Goal: Transaction & Acquisition: Subscribe to service/newsletter

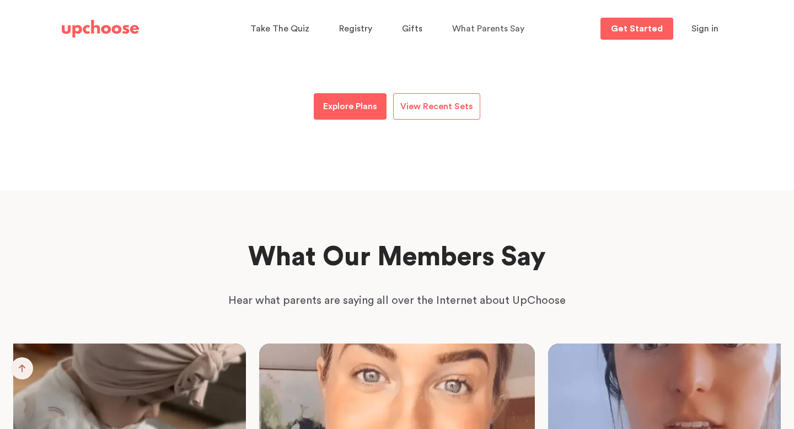
scroll to position [1614, 0]
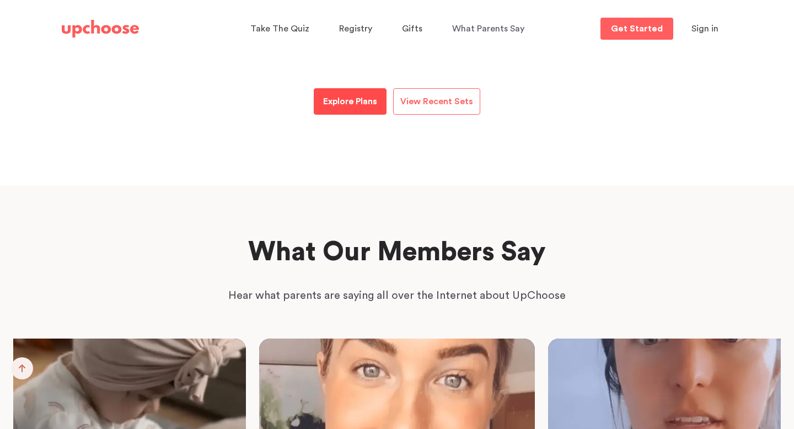
click at [372, 100] on p "Explore Plans" at bounding box center [350, 101] width 54 height 13
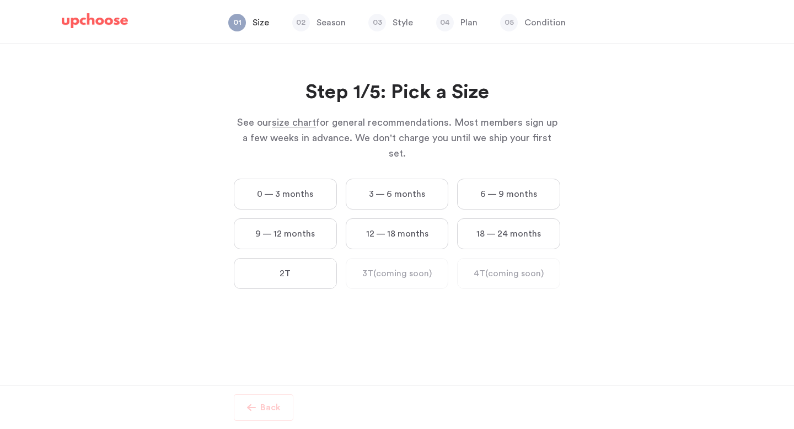
click at [417, 179] on label "3 — 6 months" at bounding box center [397, 194] width 103 height 31
click at [0, 0] on months "3 — 6 months" at bounding box center [0, 0] width 0 height 0
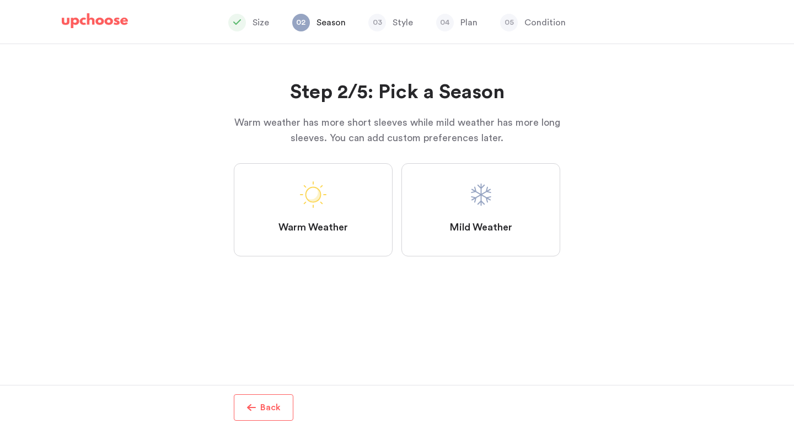
click at [448, 205] on label "Mild Weather" at bounding box center [480, 209] width 159 height 93
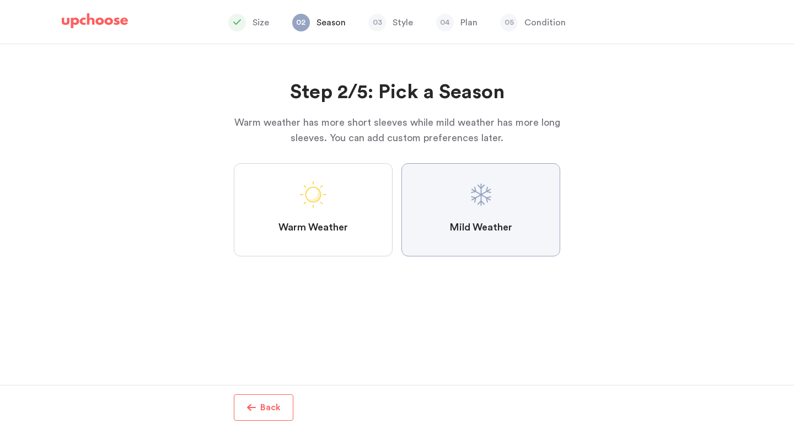
click at [0, 0] on Weather "Mild Weather" at bounding box center [0, 0] width 0 height 0
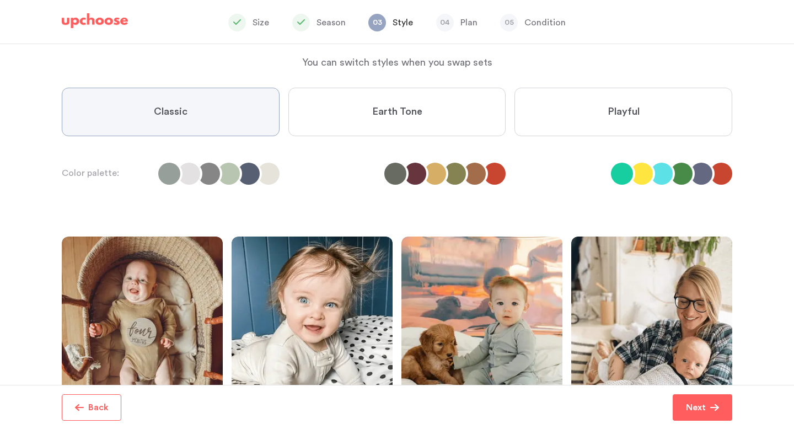
scroll to position [54, 0]
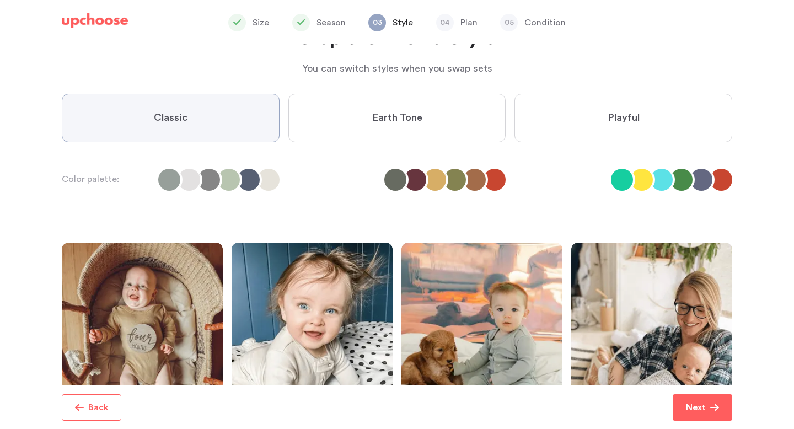
click at [415, 119] on span "Earth Tone" at bounding box center [397, 117] width 50 height 13
click at [0, 0] on Tone "Earth Tone" at bounding box center [0, 0] width 0 height 0
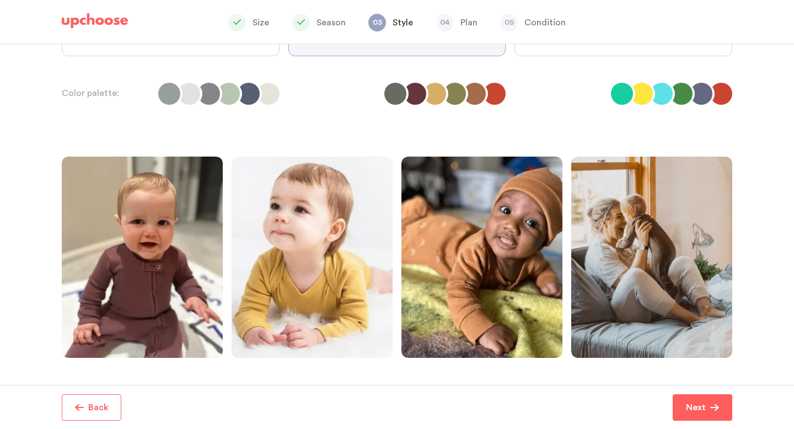
scroll to position [117, 0]
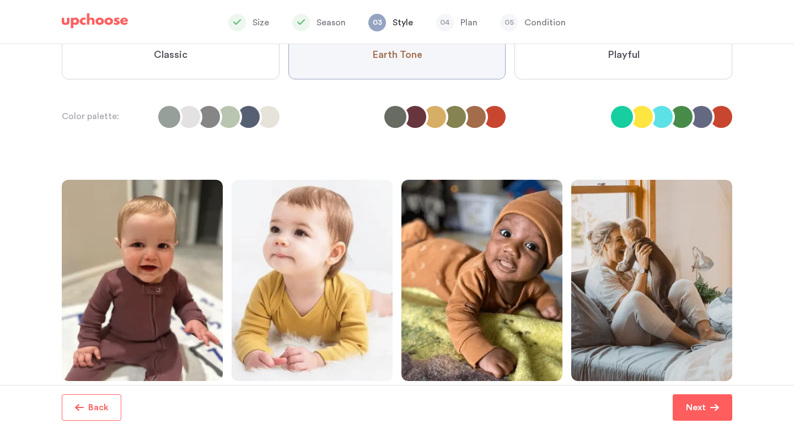
click at [650, 60] on label "Playful" at bounding box center [624, 55] width 218 height 49
click at [0, 0] on input "Playful" at bounding box center [0, 0] width 0 height 0
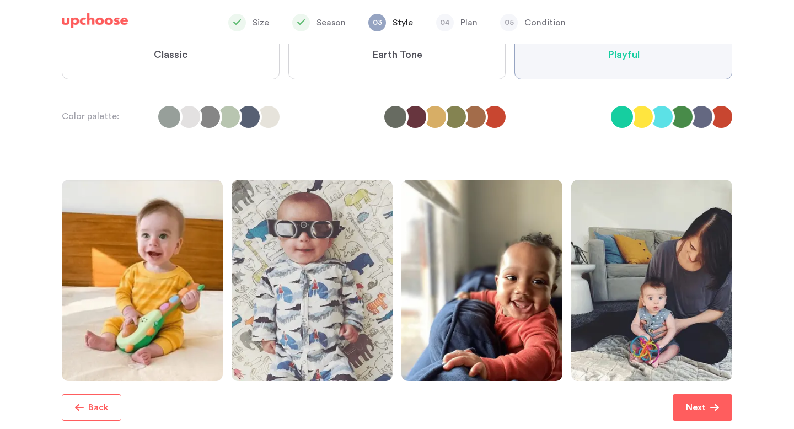
click at [229, 53] on label "Classic" at bounding box center [171, 55] width 218 height 49
click at [0, 0] on input "Classic" at bounding box center [0, 0] width 0 height 0
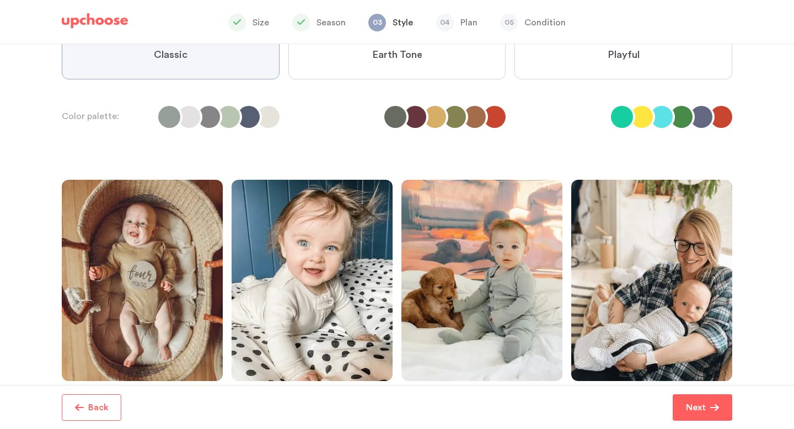
click at [356, 55] on label "Earth Tone" at bounding box center [397, 55] width 218 height 49
click at [0, 0] on Tone "Earth Tone" at bounding box center [0, 0] width 0 height 0
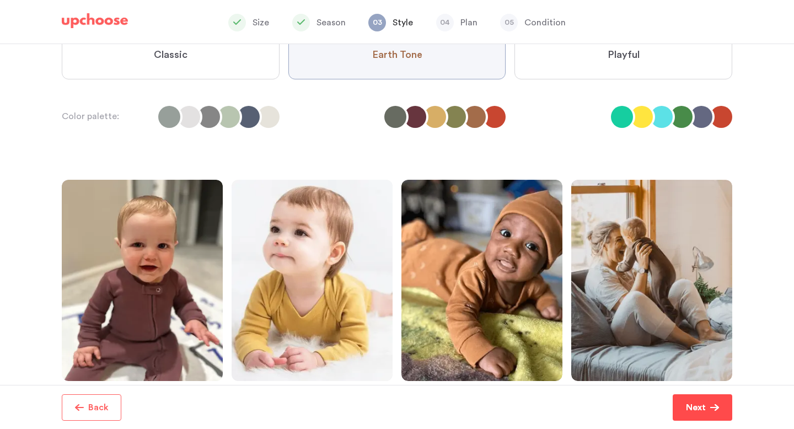
click at [699, 413] on p "Next" at bounding box center [696, 407] width 20 height 13
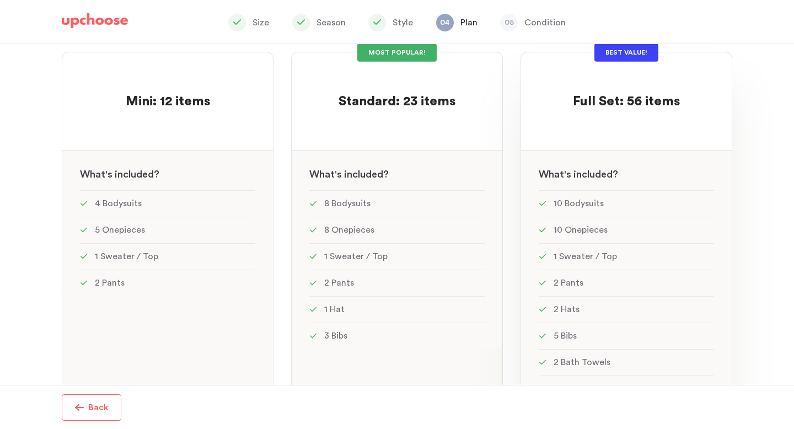
scroll to position [101, 0]
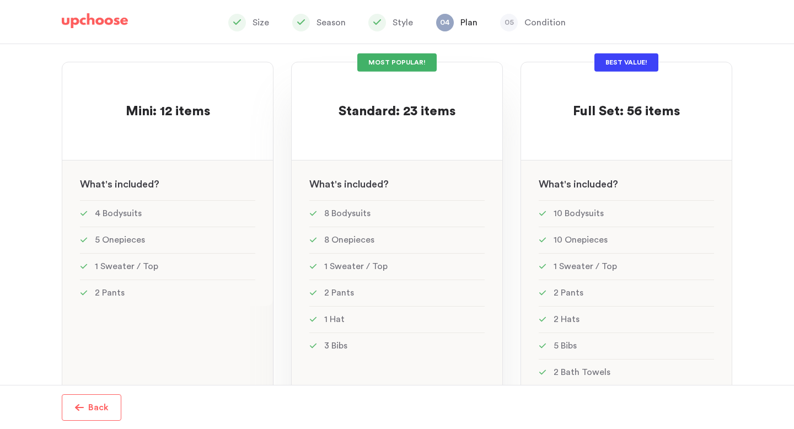
click at [412, 102] on p at bounding box center [397, 94] width 117 height 18
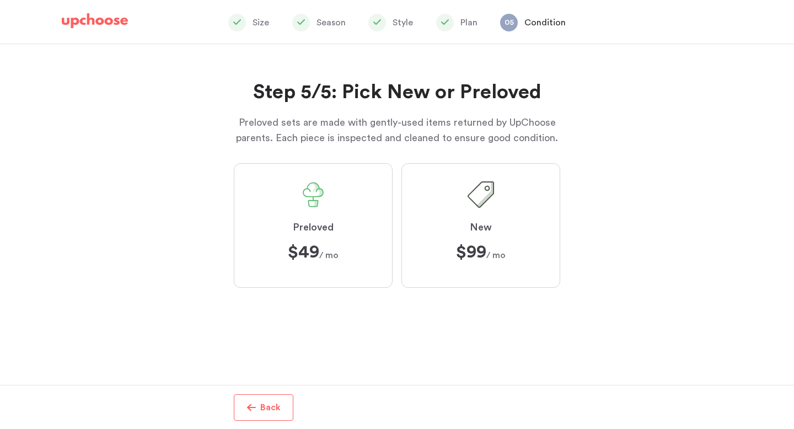
click at [368, 222] on label "Preloved $49 $49 / mo" at bounding box center [313, 225] width 159 height 125
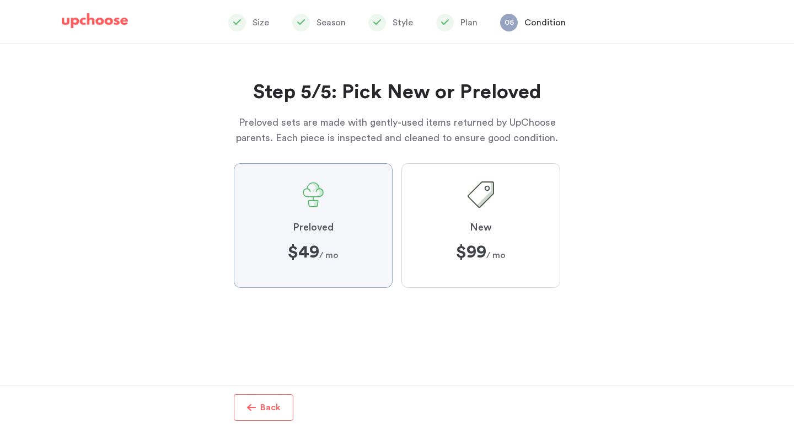
click at [0, 0] on input "Preloved $49 $49 / mo" at bounding box center [0, 0] width 0 height 0
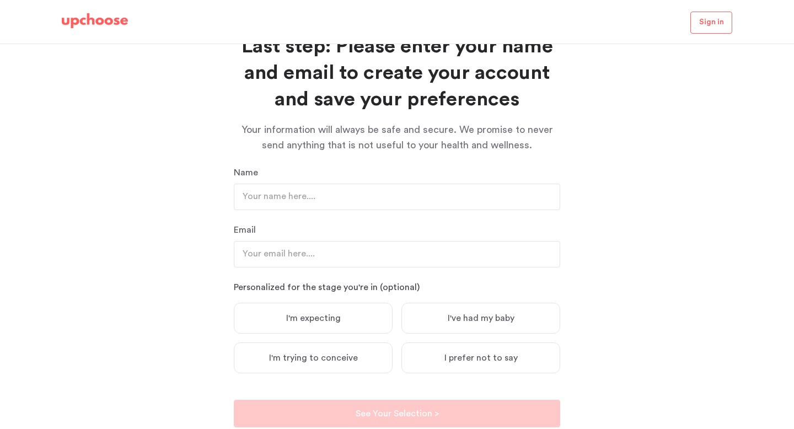
scroll to position [79, 0]
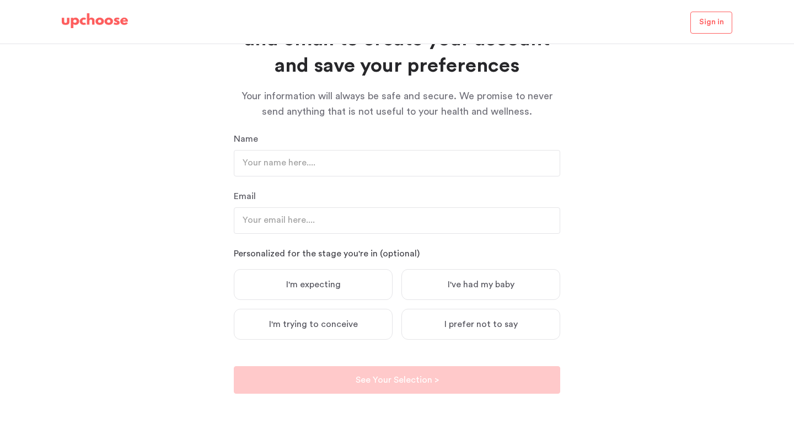
click at [436, 292] on label "I've had my baby" at bounding box center [480, 284] width 159 height 31
click at [0, 0] on input "I've had my baby" at bounding box center [0, 0] width 0 height 0
click at [361, 166] on input "text" at bounding box center [397, 163] width 326 height 26
type input "l"
click at [264, 217] on input "email" at bounding box center [397, 220] width 326 height 26
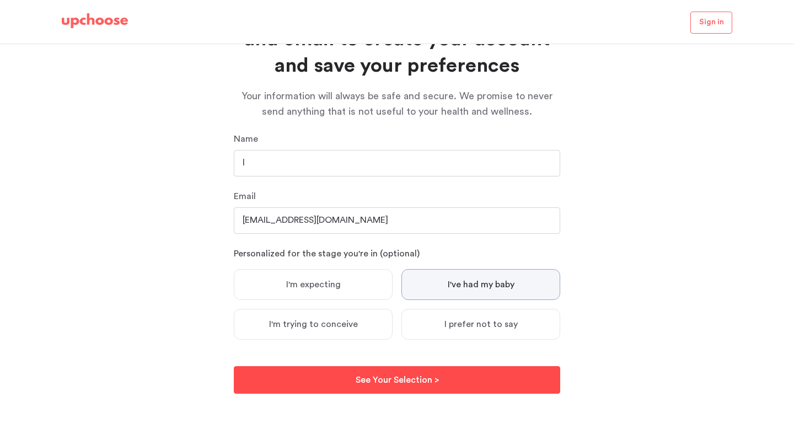
type input "spam@gmail.com"
click at [355, 385] on button "See Your Selection > See Your Selection >" at bounding box center [397, 380] width 326 height 28
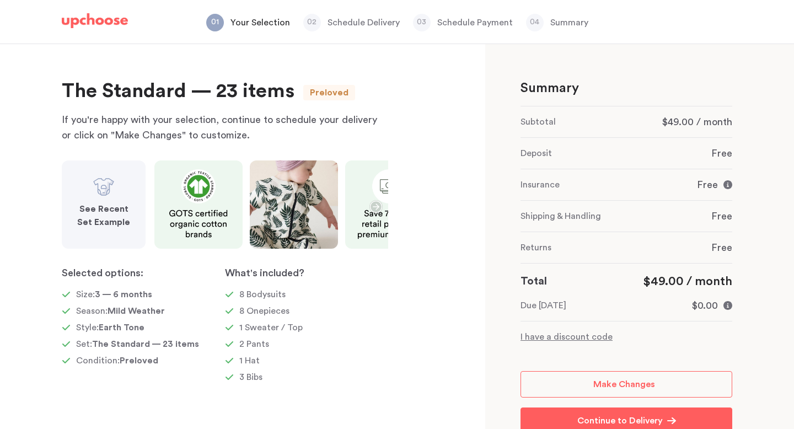
scroll to position [4, 0]
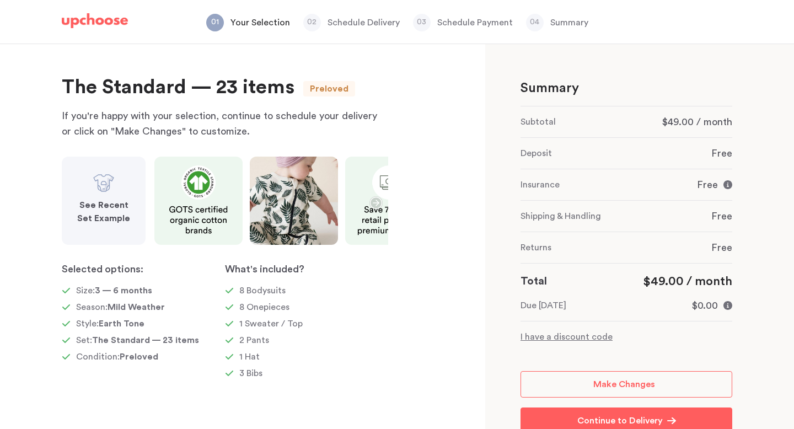
click at [375, 201] on icon "button" at bounding box center [375, 202] width 13 height 13
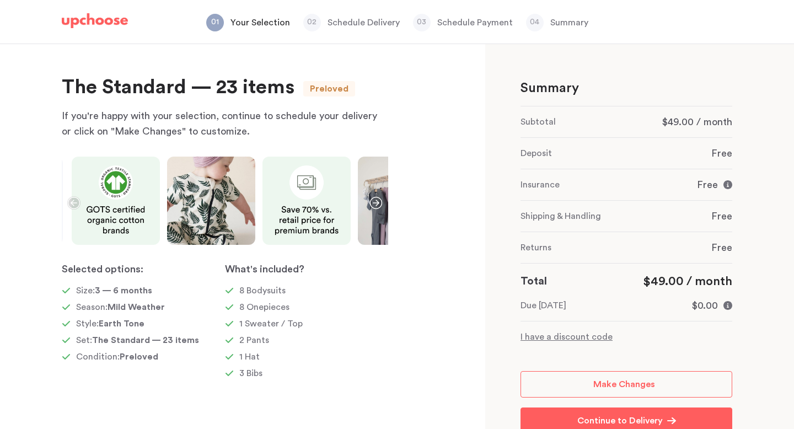
click at [375, 201] on icon "button" at bounding box center [375, 202] width 13 height 13
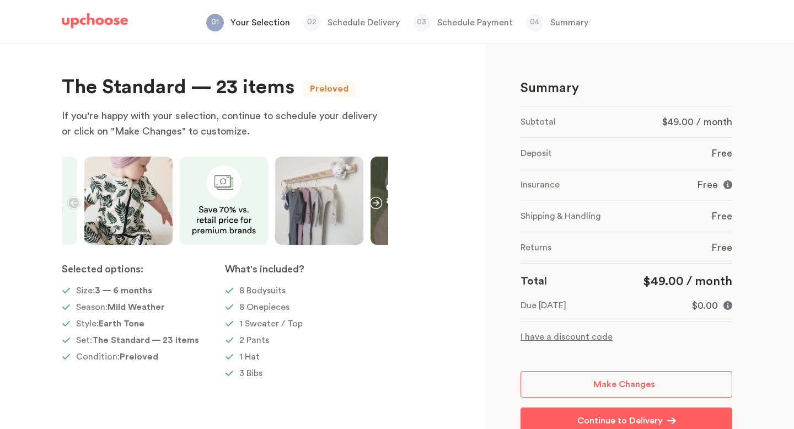
click at [375, 201] on icon "button" at bounding box center [375, 202] width 13 height 13
